Goal: Communication & Community: Ask a question

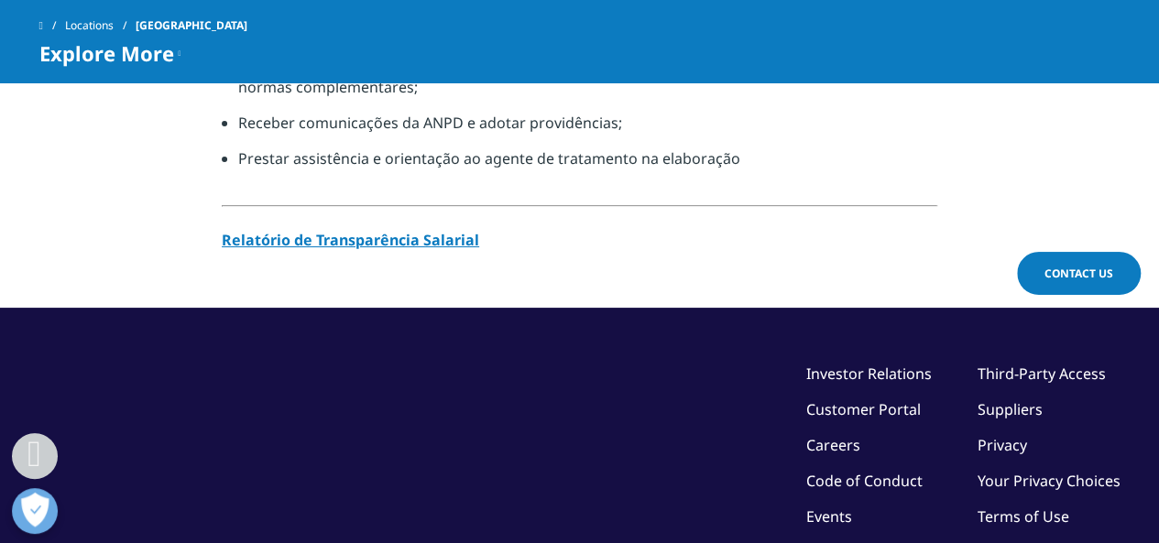
scroll to position [2058, 0]
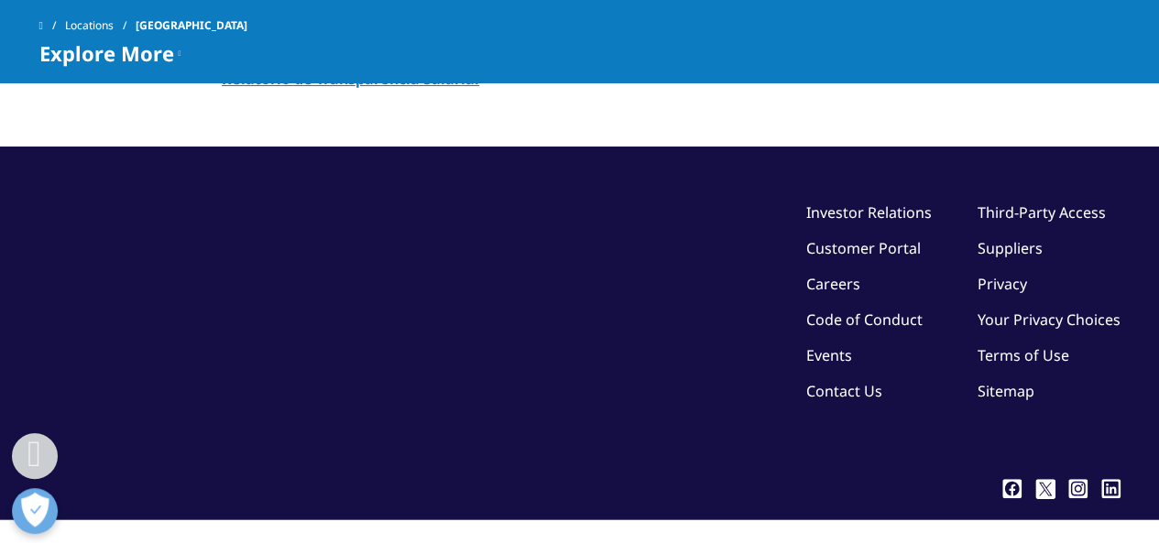
click at [818, 381] on link "Contact Us" at bounding box center [844, 391] width 76 height 20
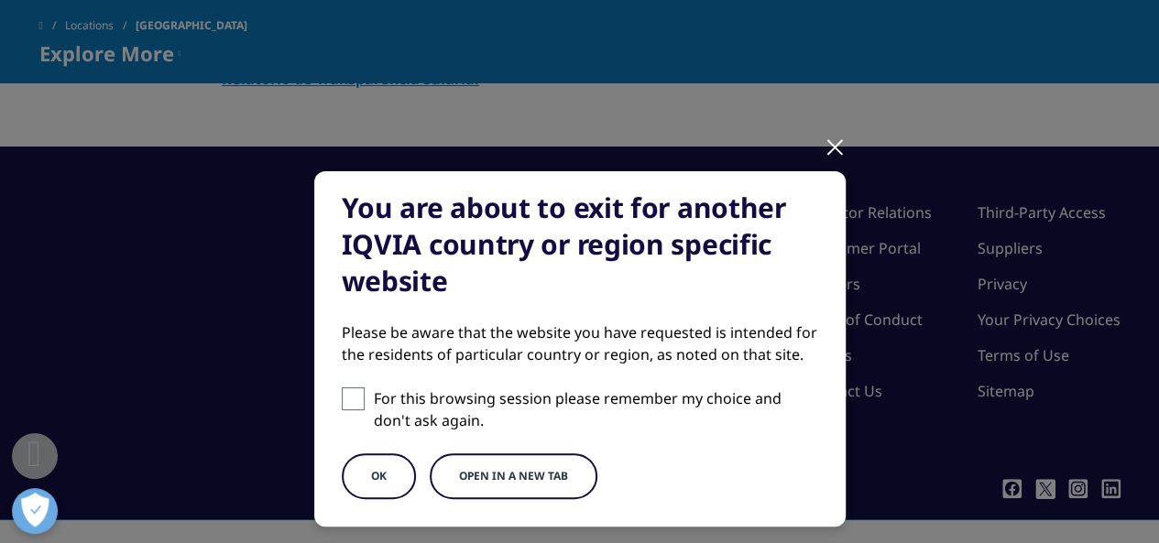
drag, startPoint x: 385, startPoint y: 484, endPoint x: 474, endPoint y: 478, distance: 89.0
click at [474, 478] on div "OK Open in a new tab" at bounding box center [580, 477] width 476 height 46
click at [474, 478] on button "Open in a new tab" at bounding box center [514, 477] width 168 height 46
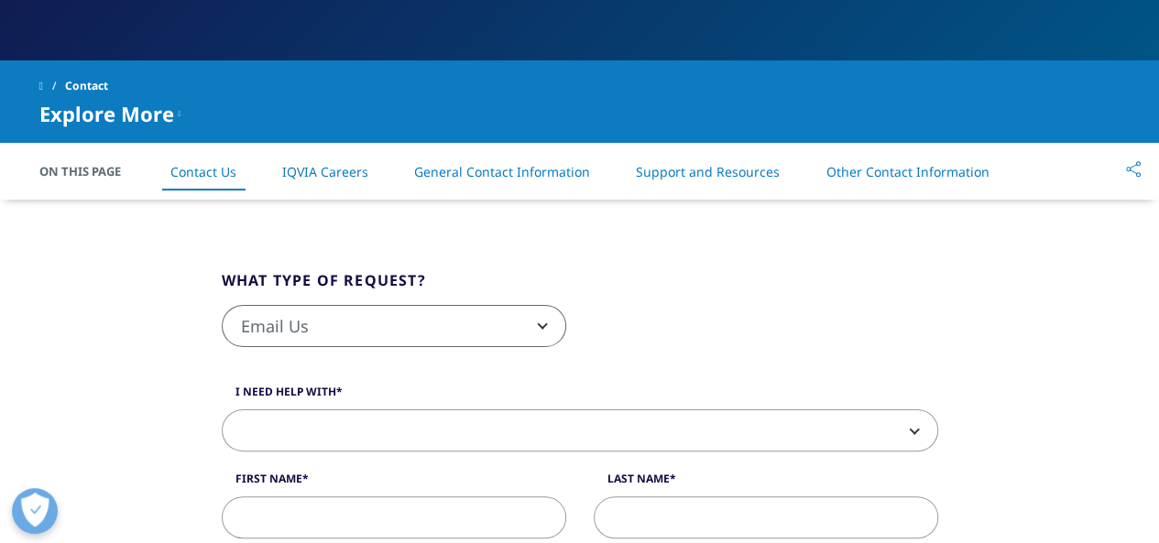
click at [479, 332] on span "Email Us" at bounding box center [394, 327] width 343 height 42
click at [696, 281] on fieldset "What type of request? Email Us Request a Demo IQVIA Institute Inquiries Media I…" at bounding box center [580, 317] width 744 height 97
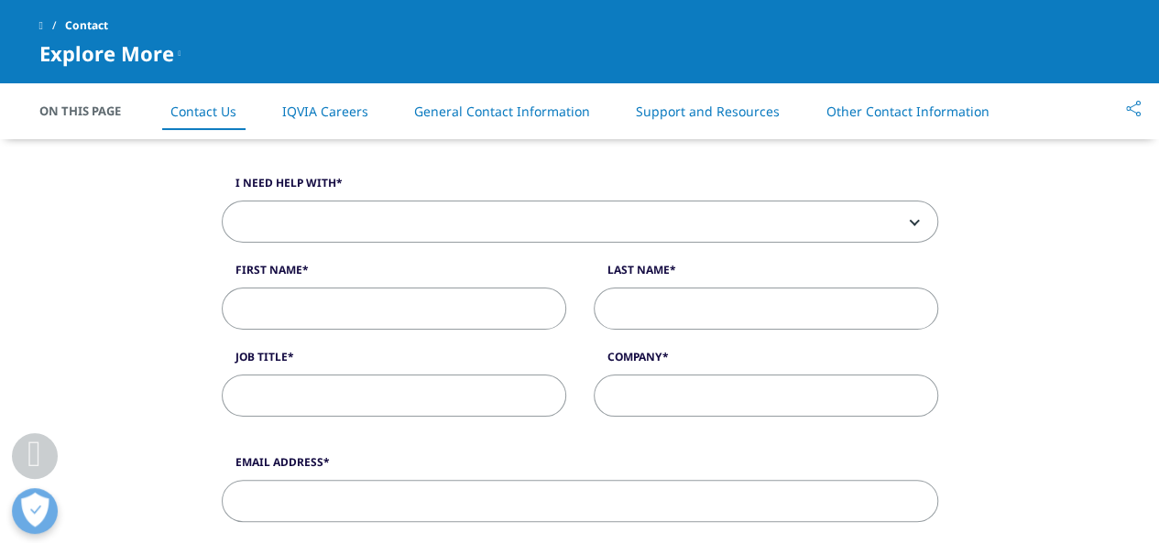
scroll to position [458, 0]
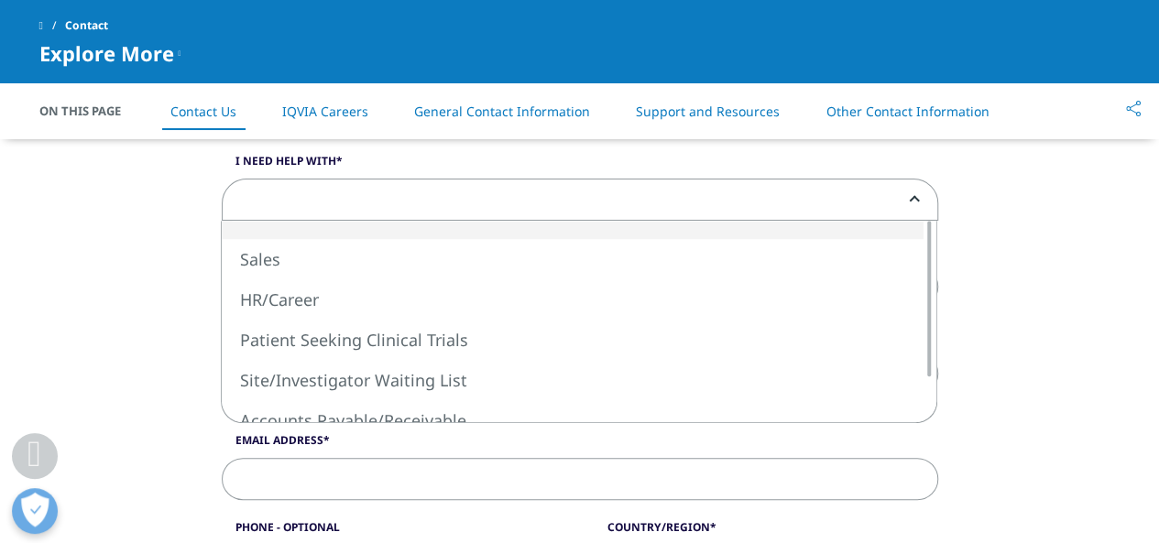
click at [436, 202] on span at bounding box center [580, 201] width 715 height 42
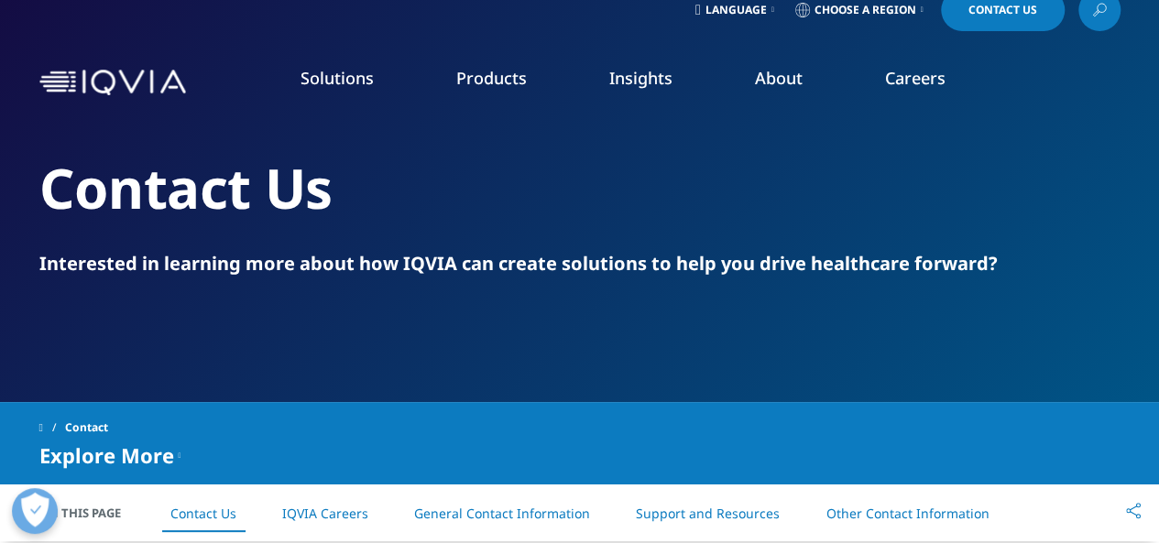
scroll to position [0, 0]
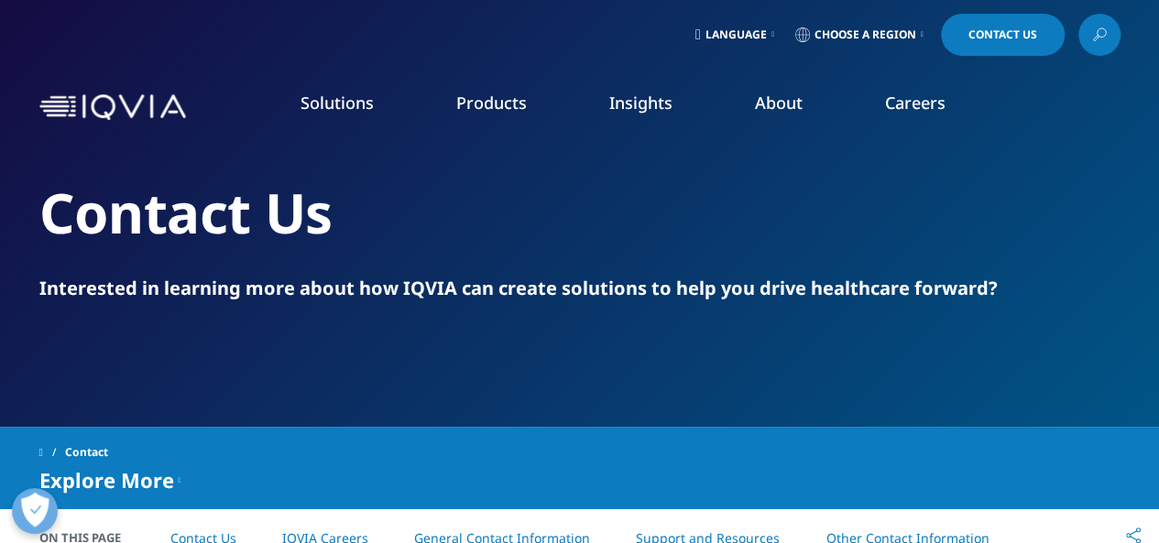
click at [722, 31] on span "Language" at bounding box center [735, 34] width 61 height 15
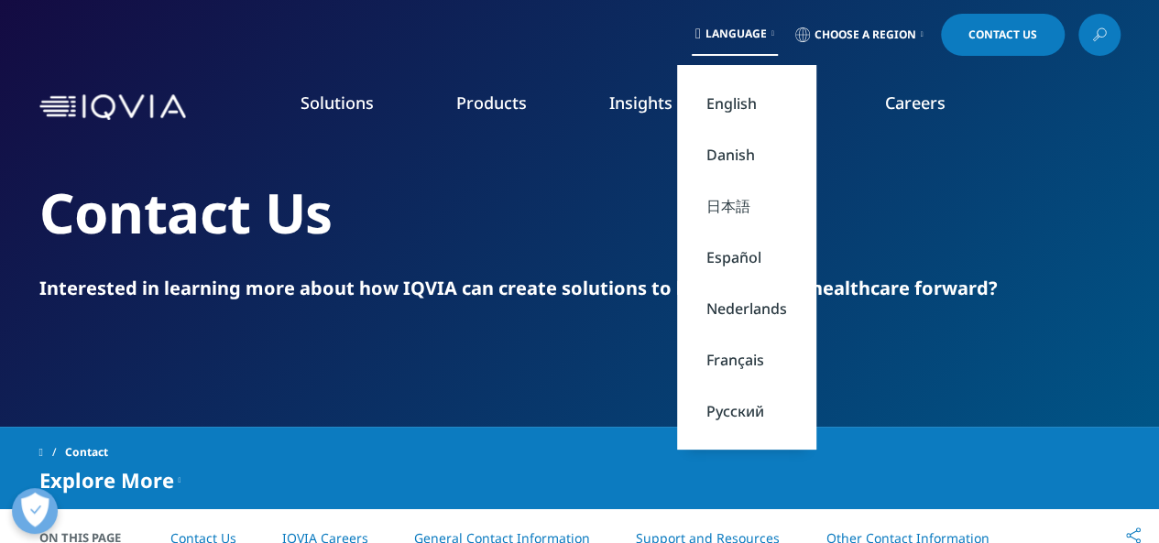
click at [875, 27] on link "Choose a Region" at bounding box center [860, 35] width 136 height 42
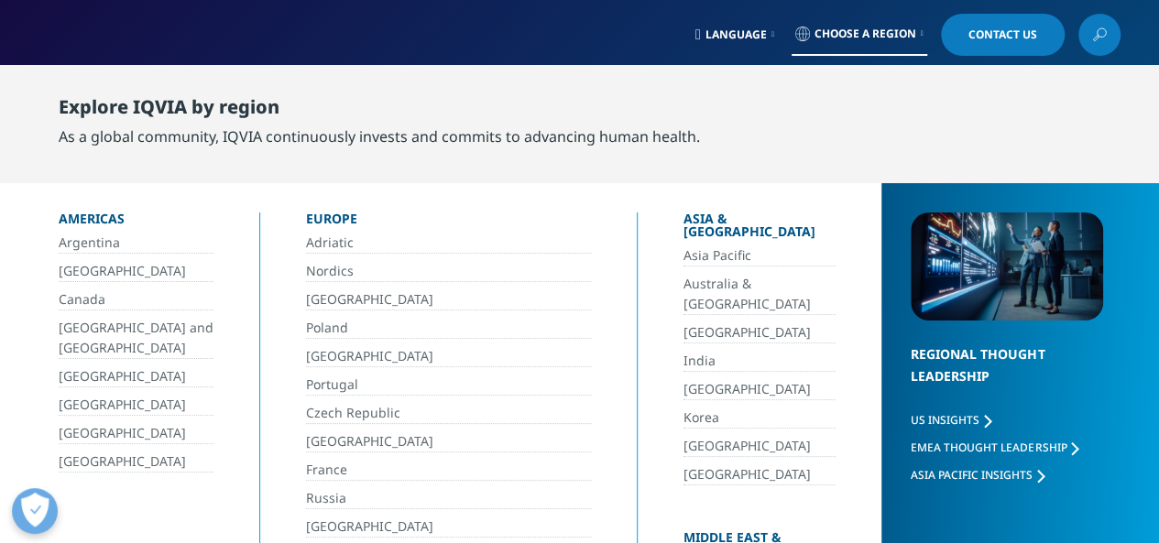
click at [77, 267] on link "Brasil" at bounding box center [136, 271] width 155 height 21
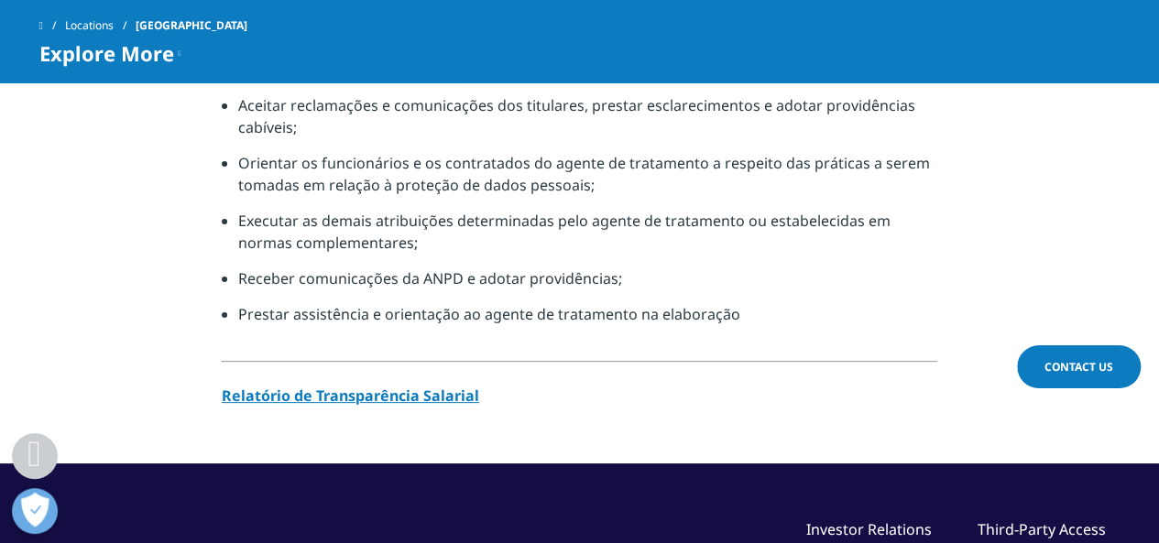
scroll to position [2058, 0]
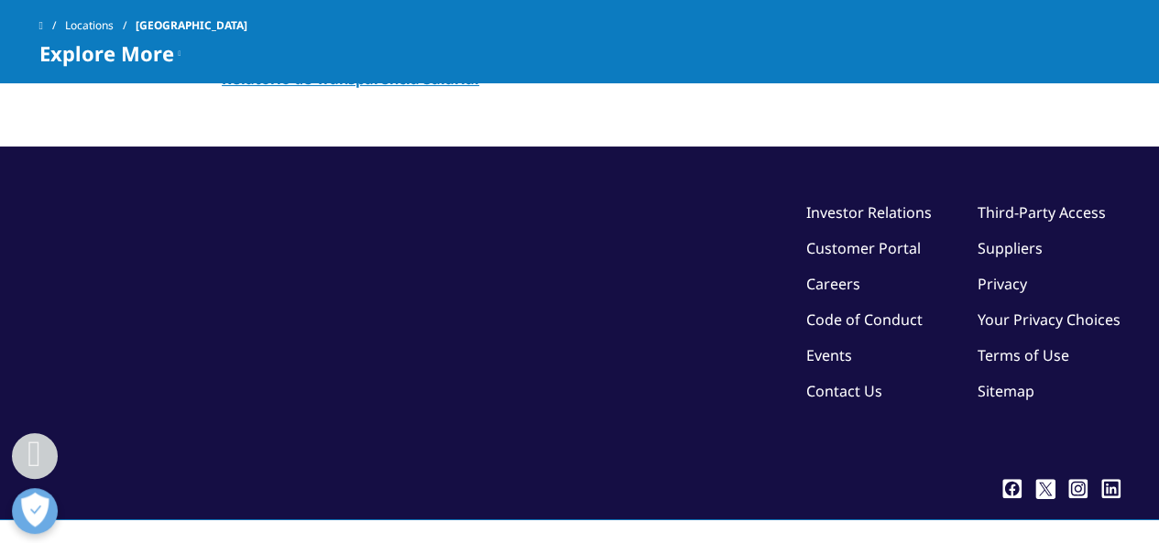
click at [856, 381] on link "Contact Us" at bounding box center [844, 391] width 76 height 20
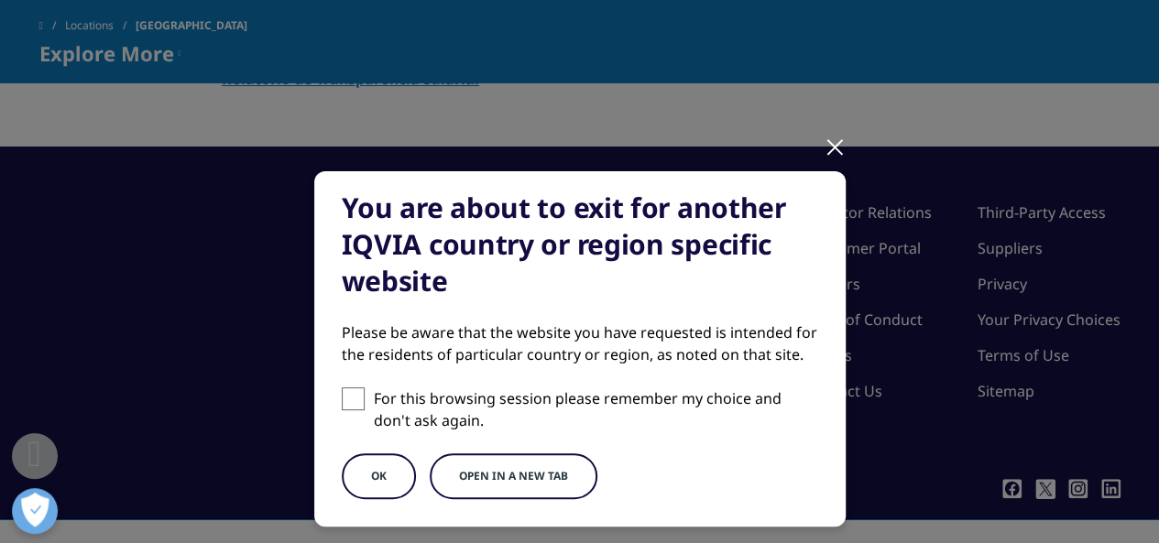
click at [482, 487] on button "Open in a new tab" at bounding box center [514, 477] width 168 height 46
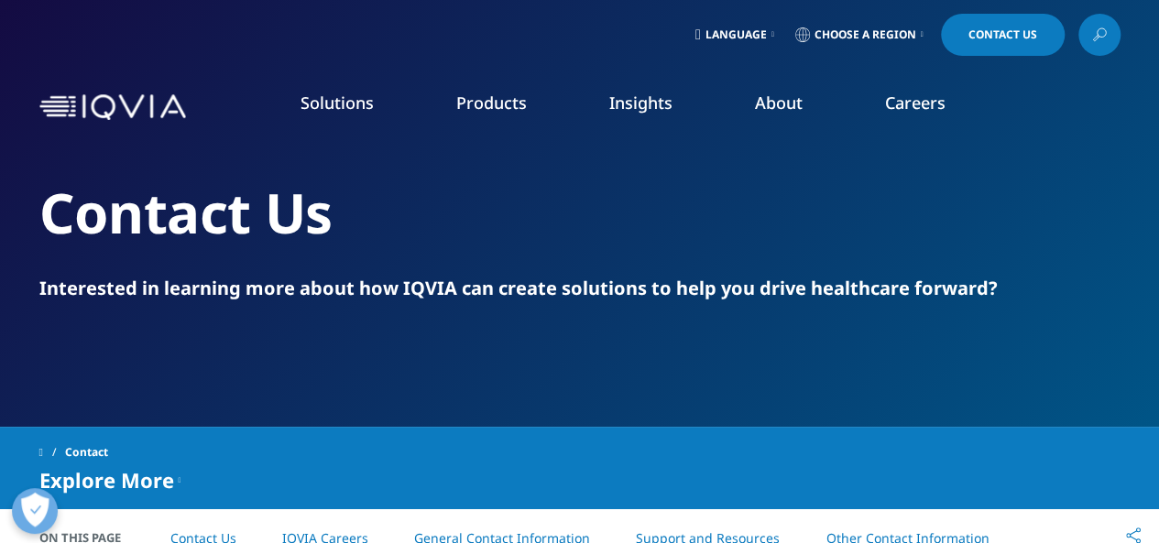
click at [895, 32] on span "Choose a Region" at bounding box center [866, 34] width 102 height 15
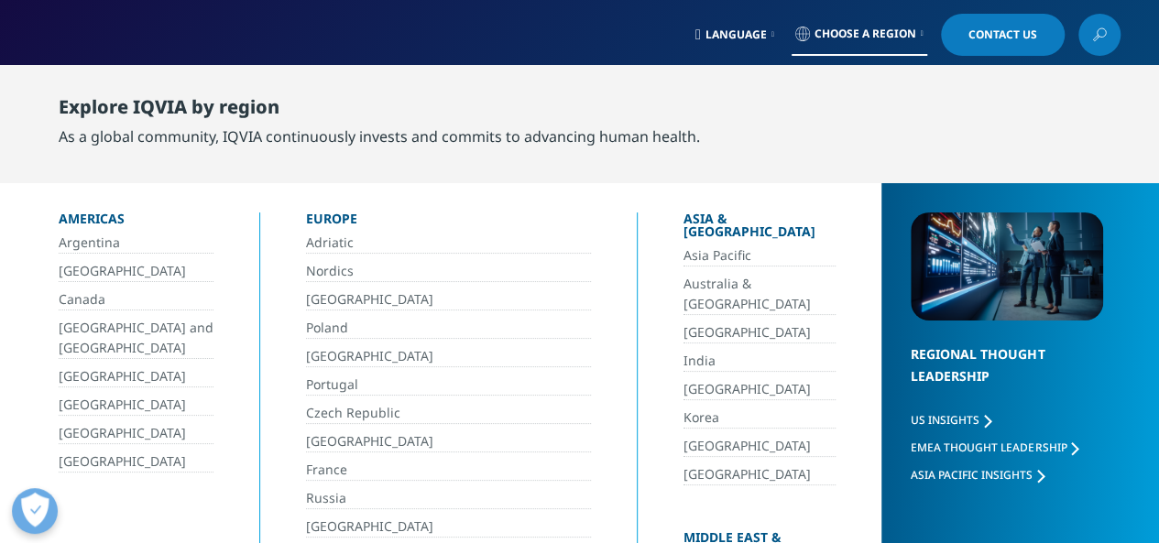
click at [731, 24] on link "Language" at bounding box center [735, 35] width 86 height 42
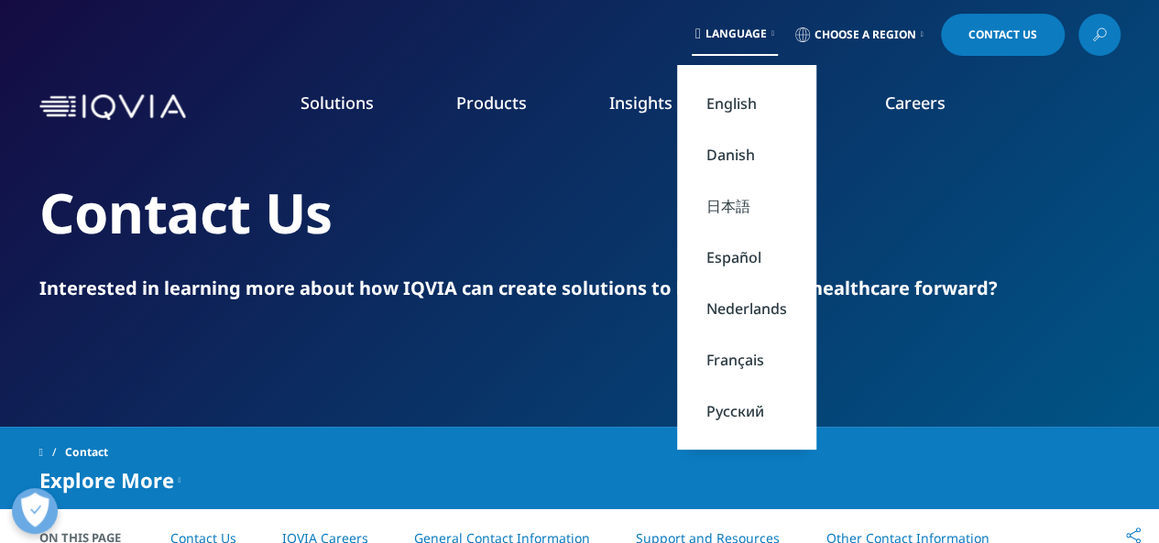
click at [577, 406] on div "Contact Us Interested in learning more about how IQVIA can create solutions to …" at bounding box center [579, 213] width 1081 height 427
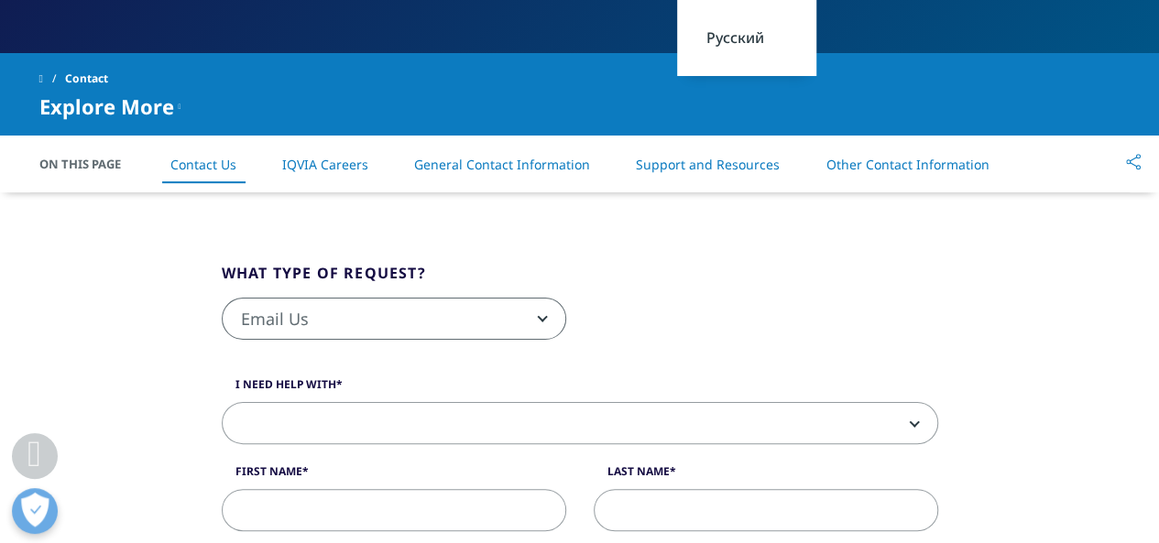
scroll to position [366, 0]
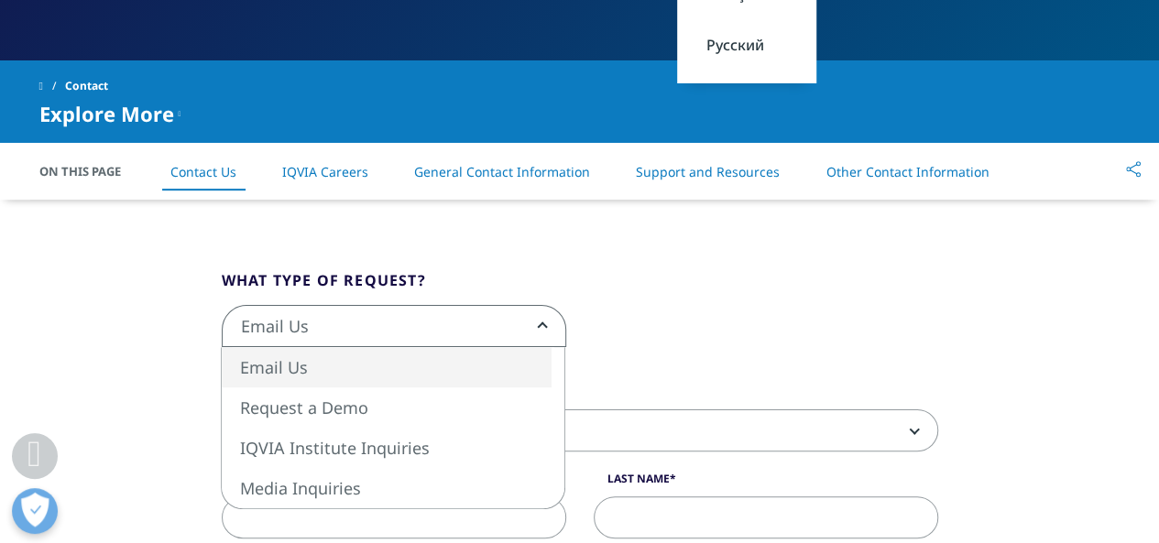
click at [369, 316] on span "Email Us" at bounding box center [394, 327] width 343 height 42
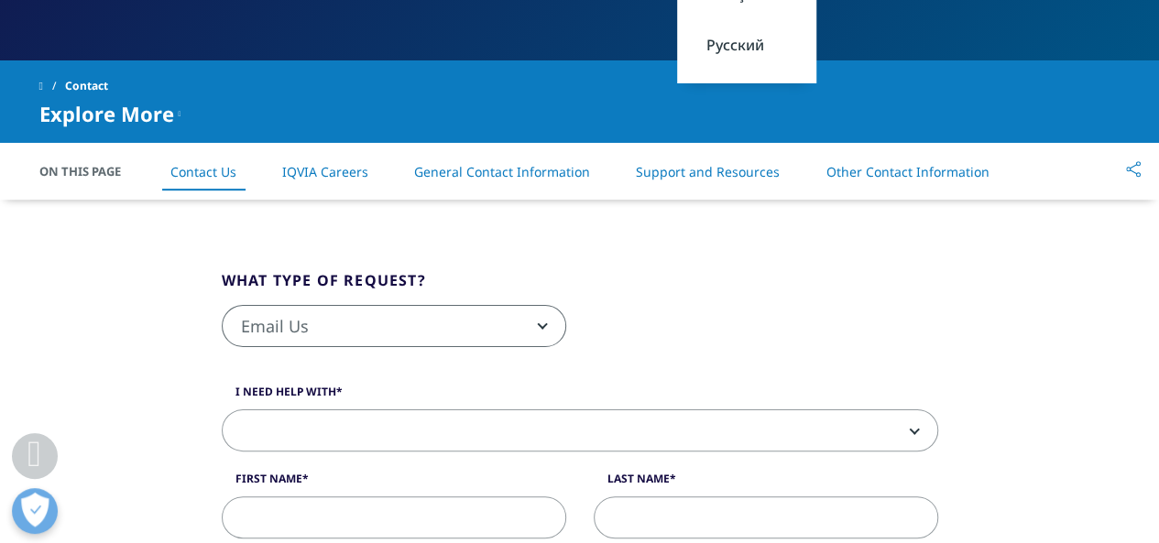
click at [469, 432] on span at bounding box center [580, 431] width 715 height 42
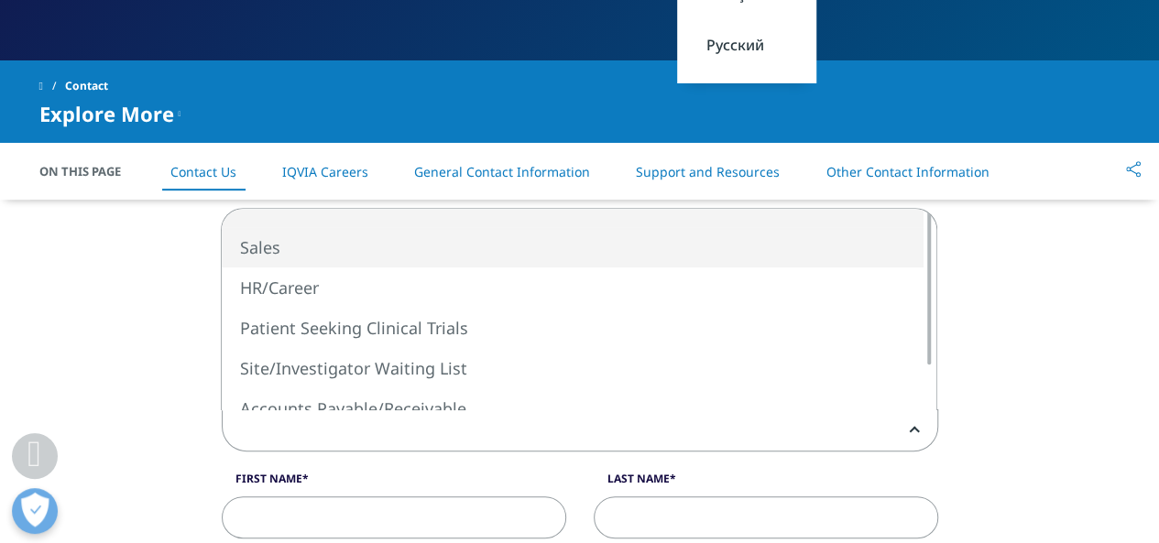
select select "Sales"
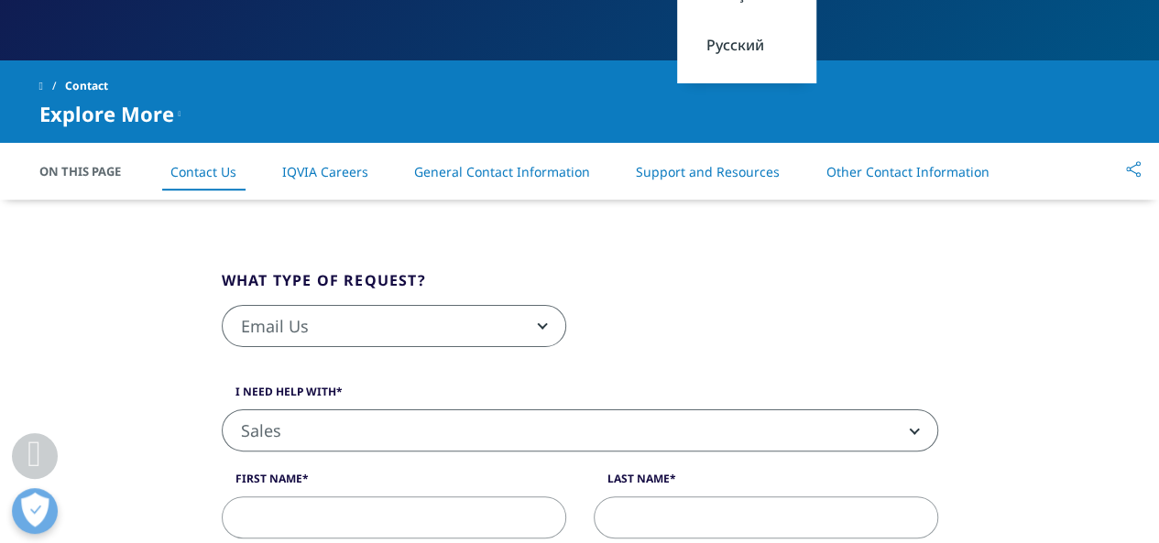
scroll to position [458, 0]
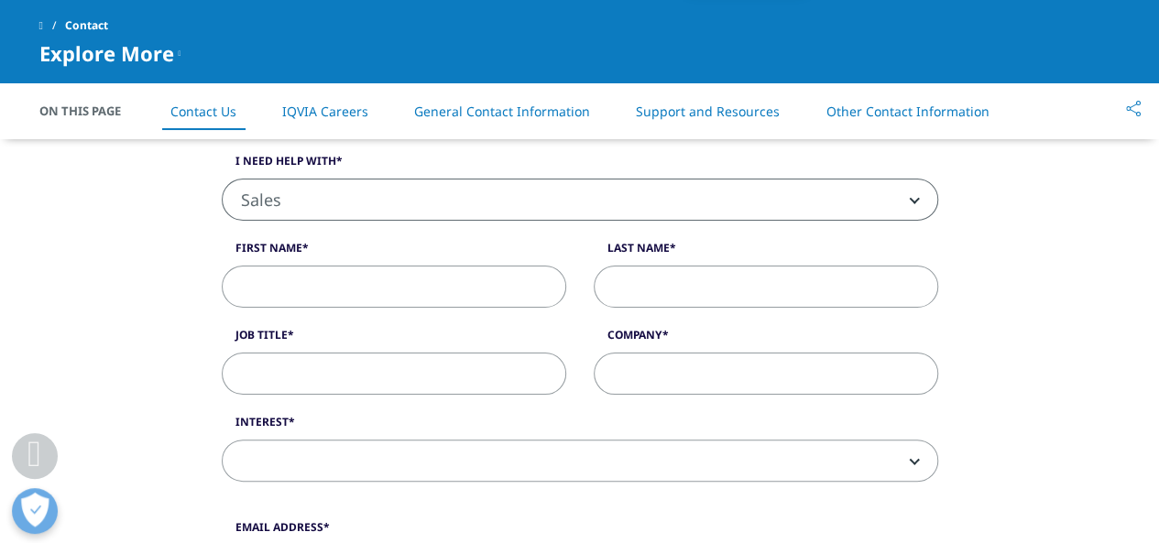
click at [323, 284] on input "First Name" at bounding box center [394, 287] width 344 height 42
type input "Matheus"
click at [762, 284] on input "Last Name" at bounding box center [766, 287] width 344 height 42
type input "Prudencio"
click at [329, 372] on input "Job Title" at bounding box center [394, 374] width 344 height 42
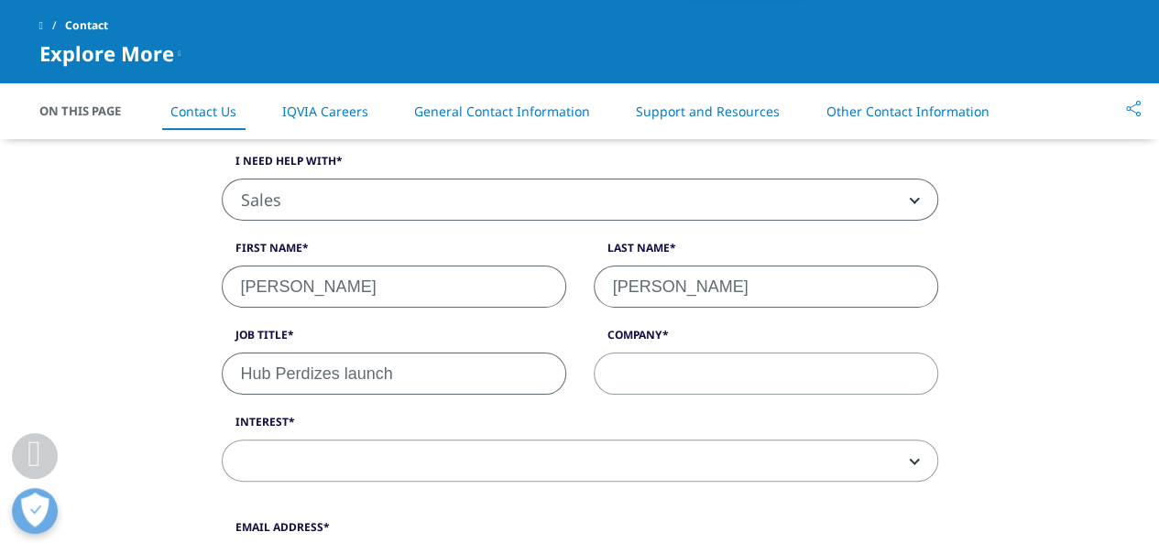
type input "Hub Perdizes launch"
click at [618, 377] on input "Company" at bounding box center [766, 374] width 344 height 42
type input "Even"
click at [490, 459] on span at bounding box center [580, 462] width 715 height 42
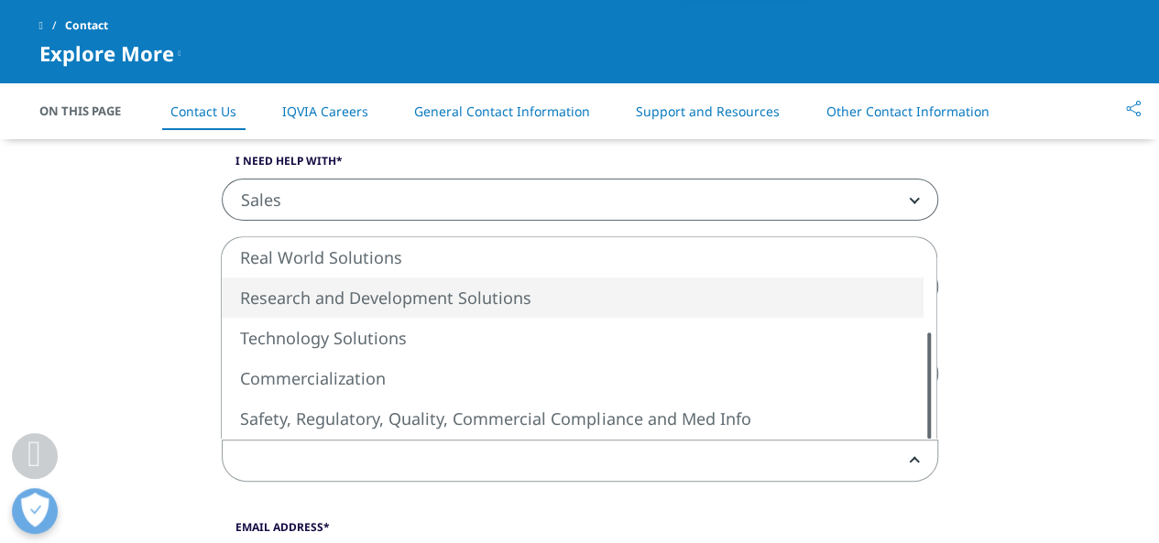
select select "Research and Development Solutions"
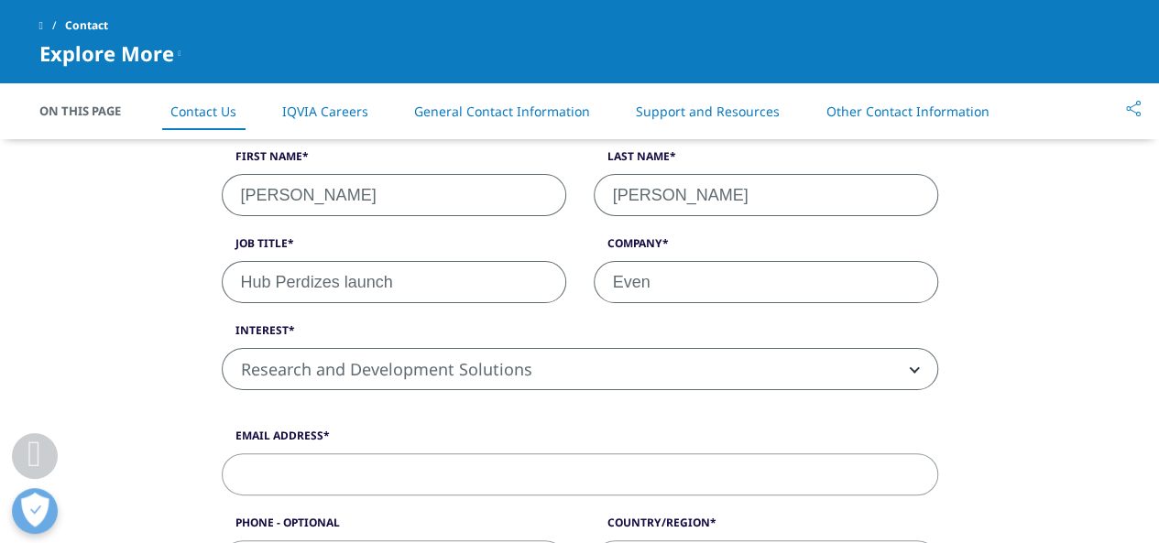
scroll to position [641, 0]
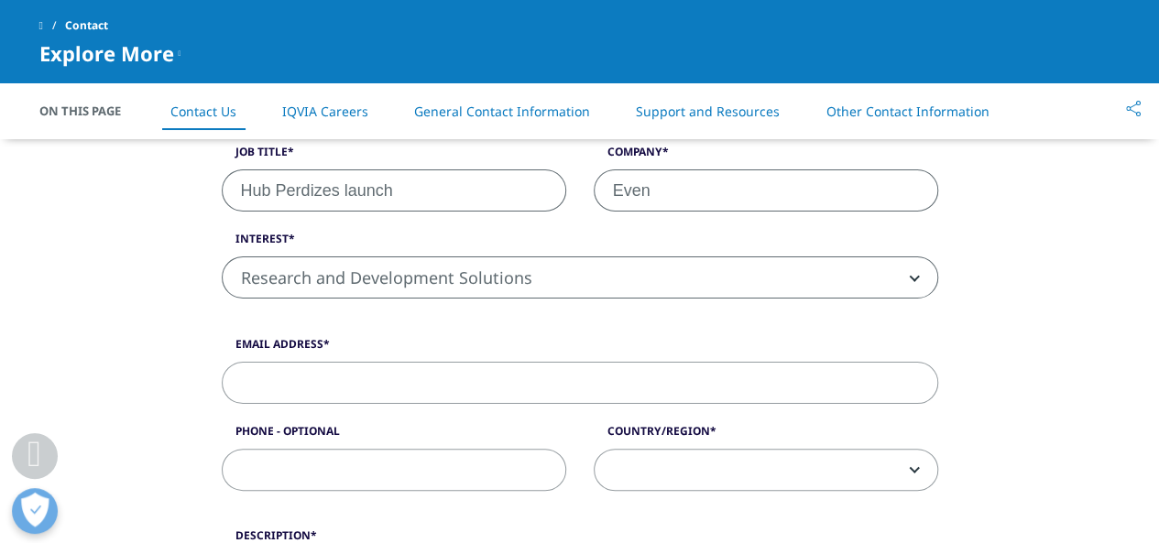
click at [383, 353] on label "Email Address" at bounding box center [580, 349] width 716 height 26
click at [383, 362] on input "Email Address" at bounding box center [580, 383] width 716 height 42
type input "mprudencio@even.com.br"
click at [379, 485] on input "Phone - Optional" at bounding box center [394, 470] width 344 height 42
type input "1"
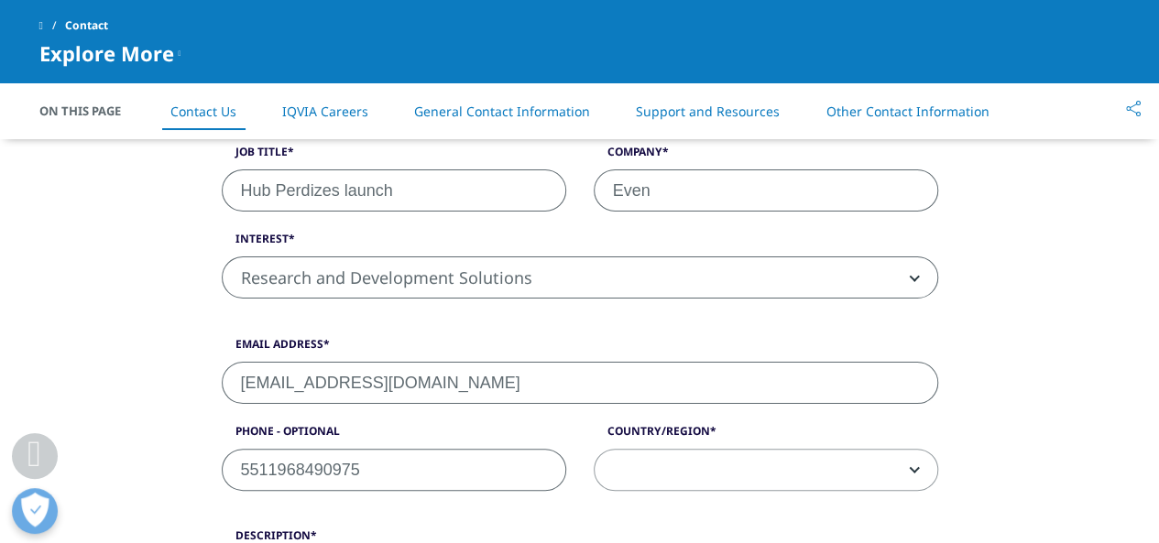
type input "5511968490975"
click at [671, 476] on span at bounding box center [766, 471] width 343 height 42
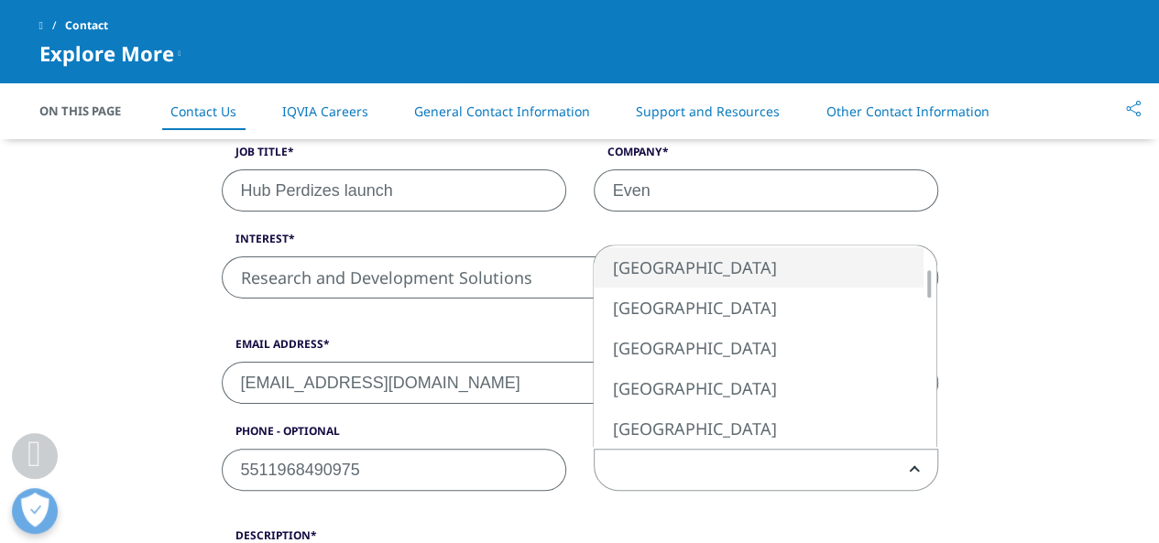
select select "[GEOGRAPHIC_DATA]"
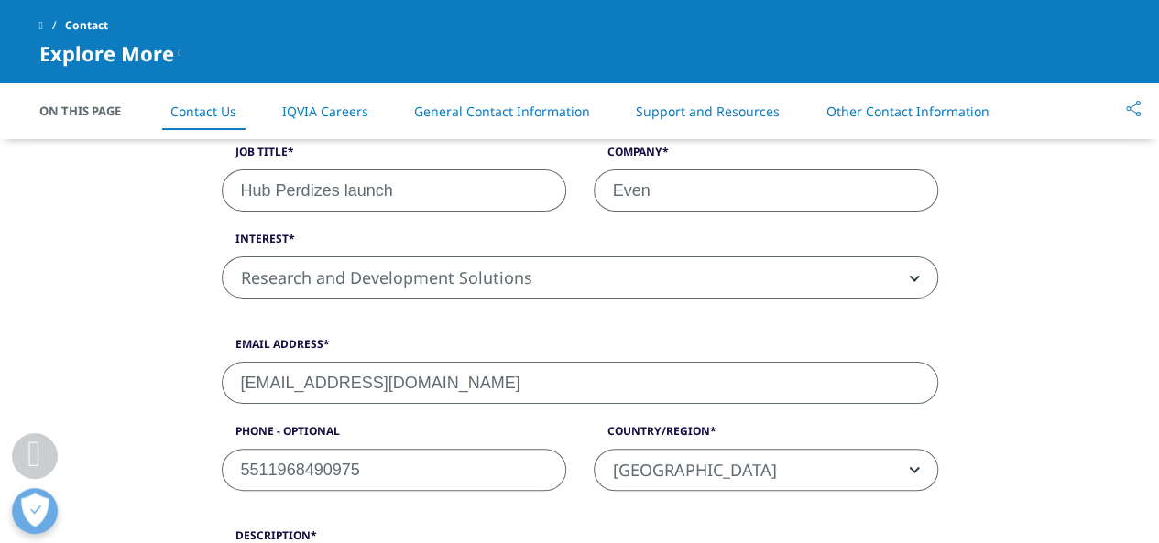
scroll to position [825, 0]
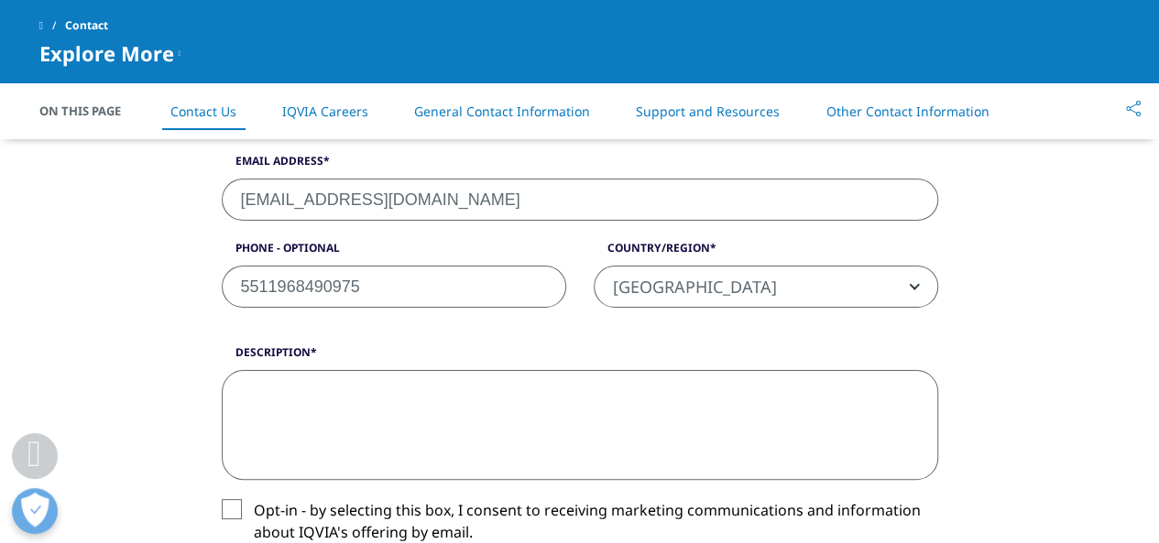
click at [368, 399] on textarea "Description" at bounding box center [580, 425] width 716 height 110
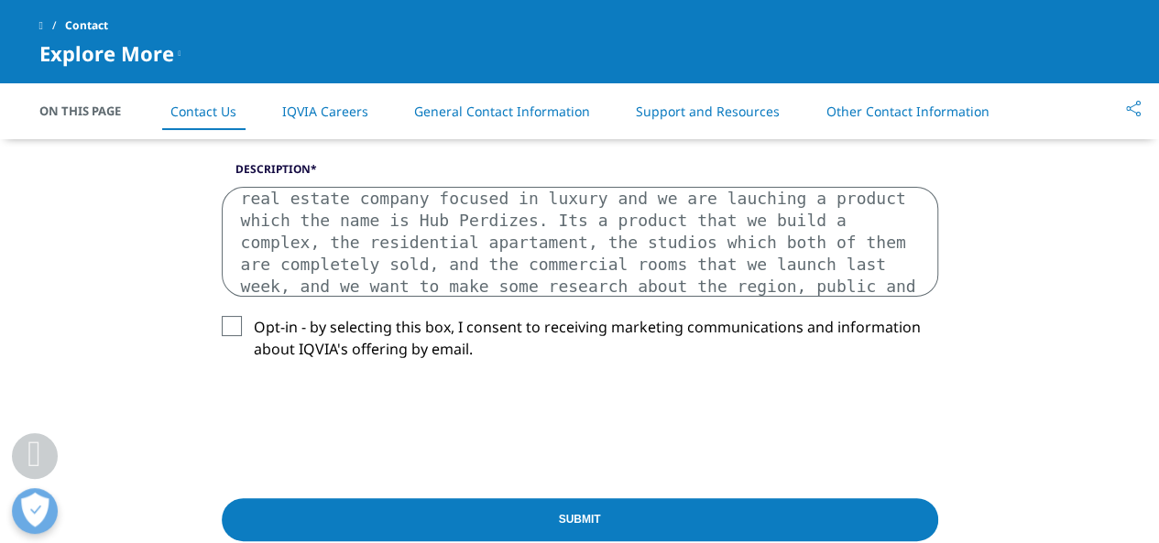
scroll to position [75, 0]
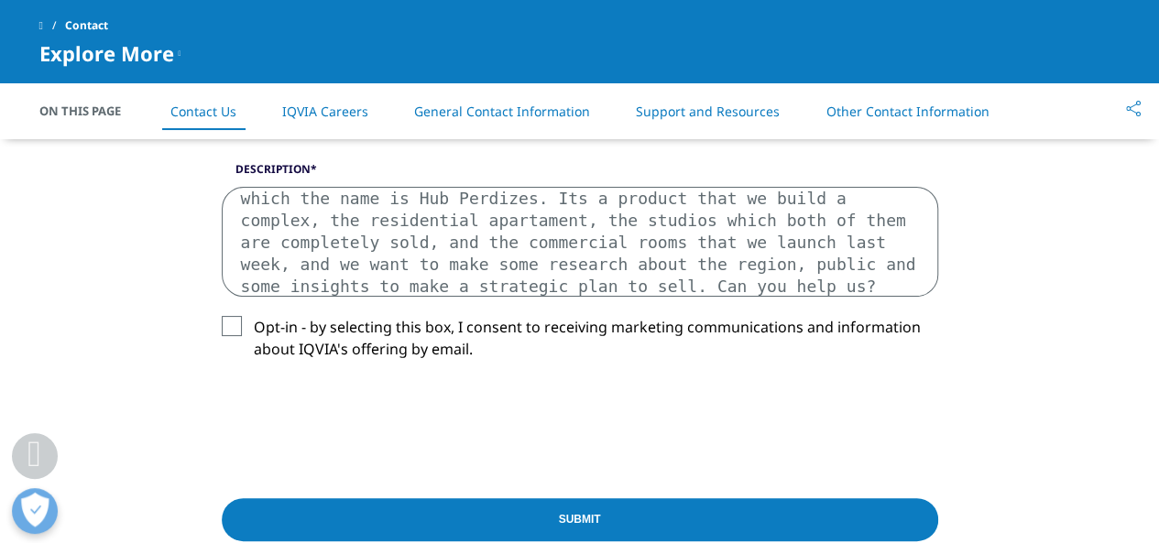
type textarea "Good Morning. My name is Matheus, I work with product marketing at Even, a real…"
click at [233, 328] on label "Opt-in - by selecting this box, I consent to receiving marketing communications…" at bounding box center [580, 343] width 716 height 54
click at [254, 316] on input "Opt-in - by selecting this box, I consent to receiving marketing communications…" at bounding box center [254, 316] width 0 height 0
click at [546, 517] on input "Submit" at bounding box center [580, 519] width 716 height 43
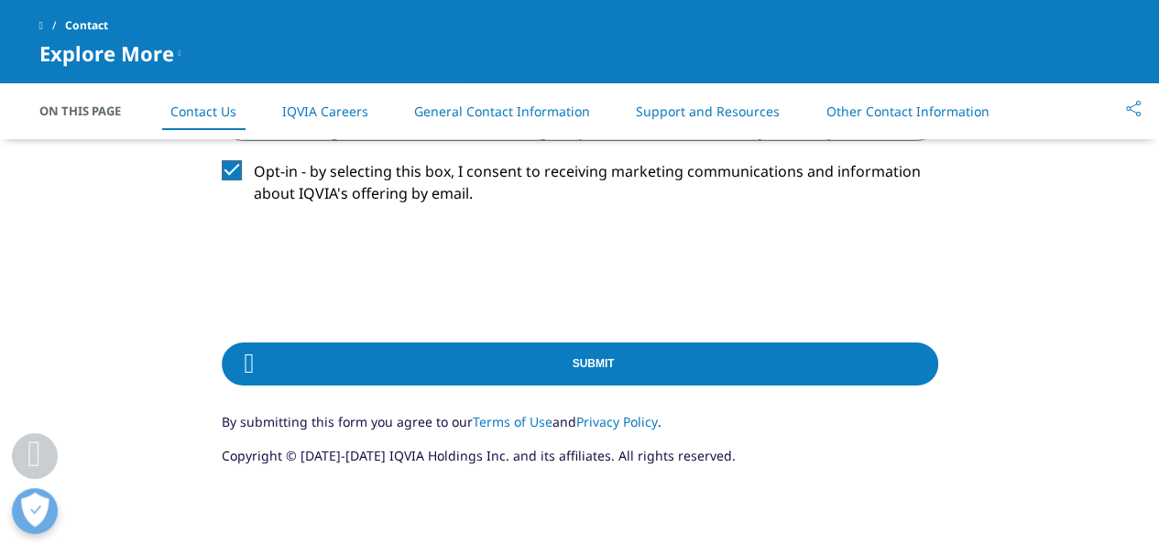
scroll to position [1320, 0]
